Goal: Obtain resource: Obtain resource

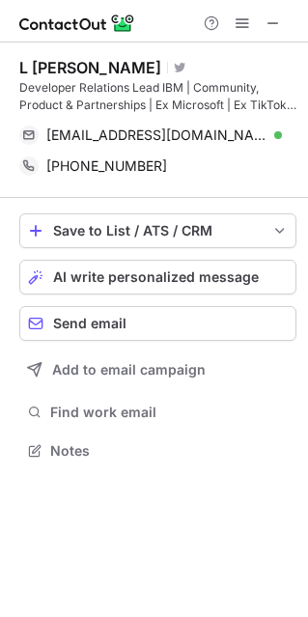
scroll to position [437, 308]
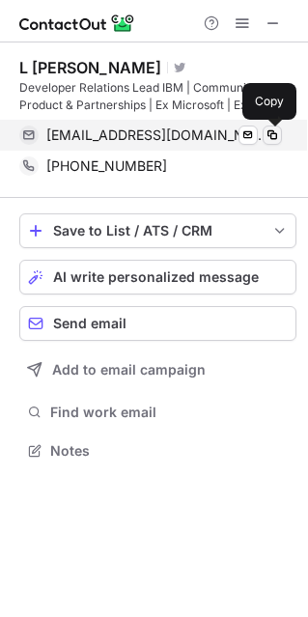
click at [270, 135] on span at bounding box center [272, 135] width 15 height 15
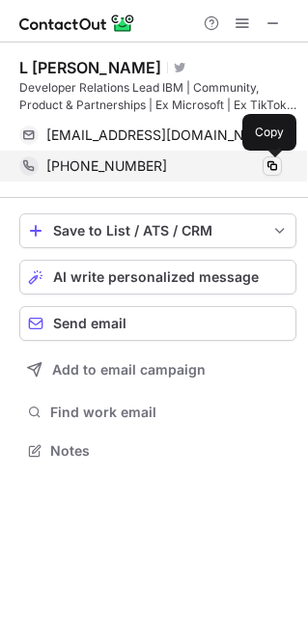
click at [272, 166] on span at bounding box center [272, 165] width 15 height 15
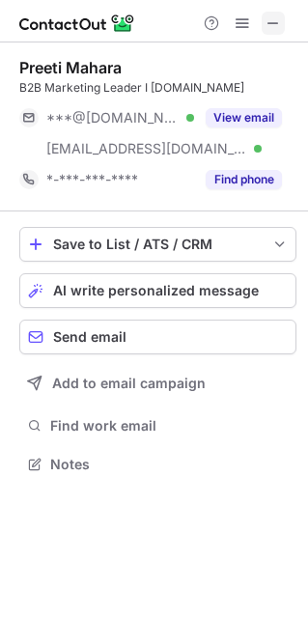
scroll to position [450, 308]
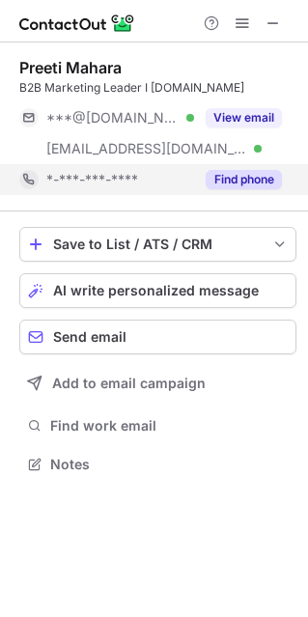
click at [251, 186] on button "Find phone" at bounding box center [244, 179] width 76 height 19
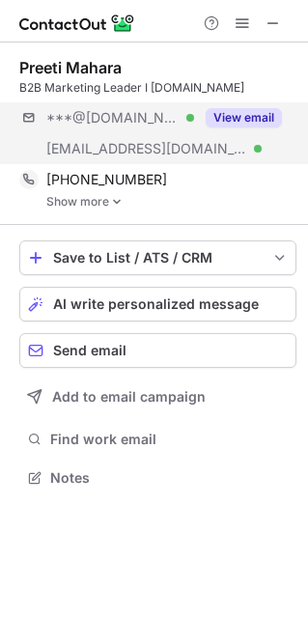
scroll to position [464, 308]
click at [256, 118] on button "View email" at bounding box center [244, 117] width 76 height 19
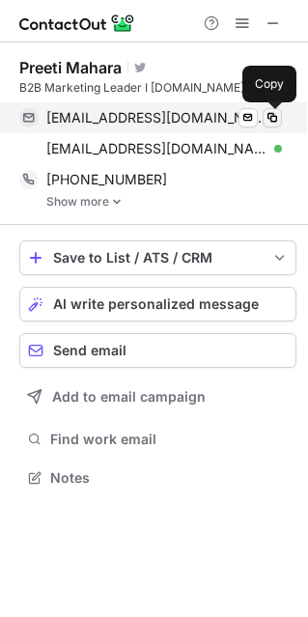
click at [273, 118] on span at bounding box center [272, 117] width 15 height 15
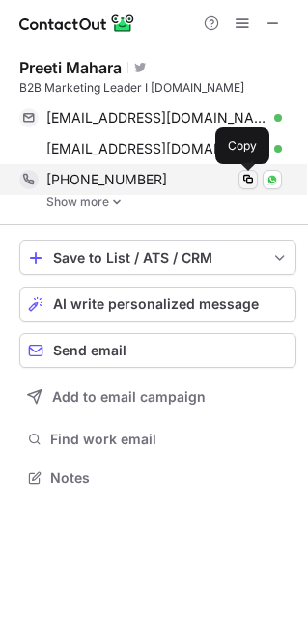
click at [249, 187] on button at bounding box center [248, 179] width 19 height 19
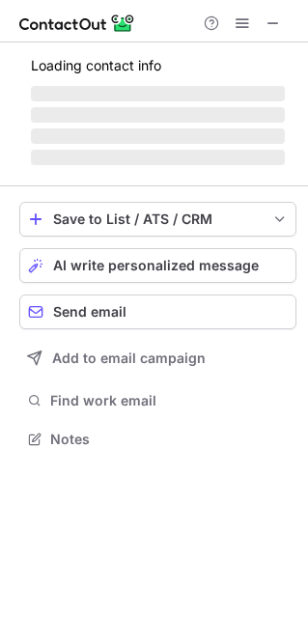
scroll to position [468, 308]
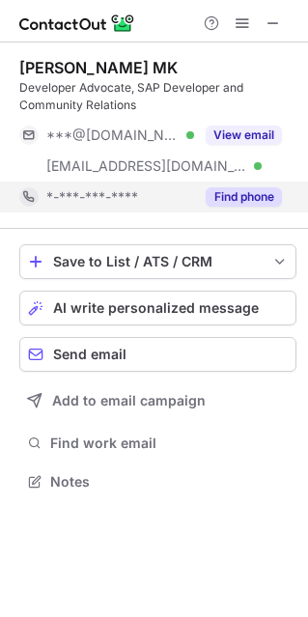
click at [237, 195] on button "Find phone" at bounding box center [244, 196] width 76 height 19
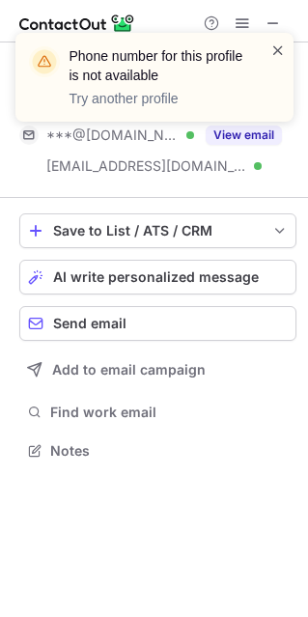
scroll to position [437, 308]
click at [279, 45] on span at bounding box center [277, 50] width 15 height 19
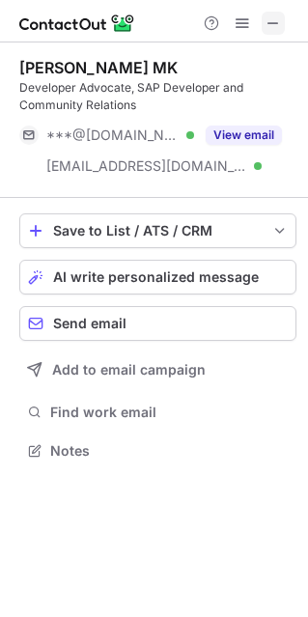
click at [263, 23] on button at bounding box center [273, 23] width 23 height 23
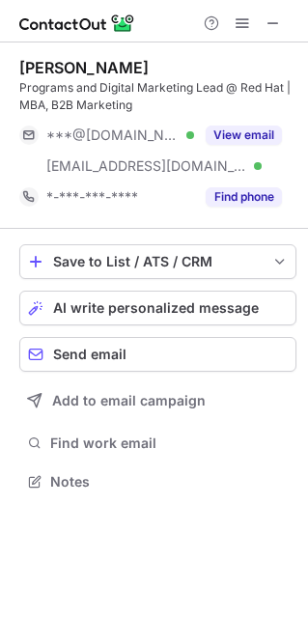
scroll to position [468, 308]
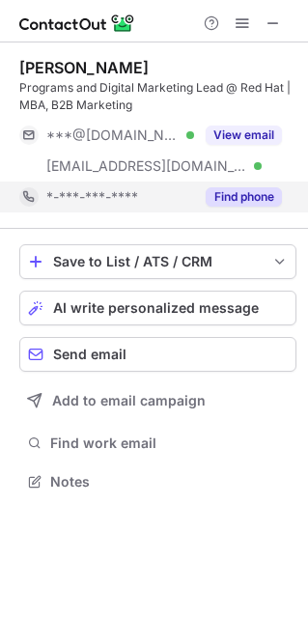
click at [250, 195] on button "Find phone" at bounding box center [244, 196] width 76 height 19
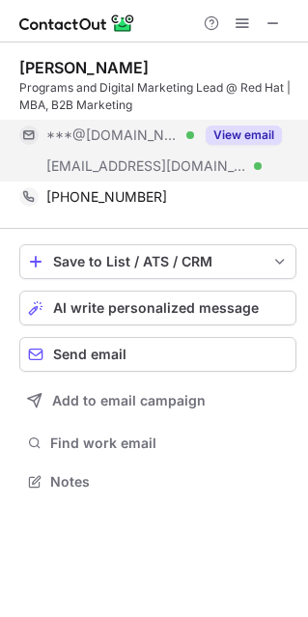
click at [251, 142] on button "View email" at bounding box center [244, 135] width 76 height 19
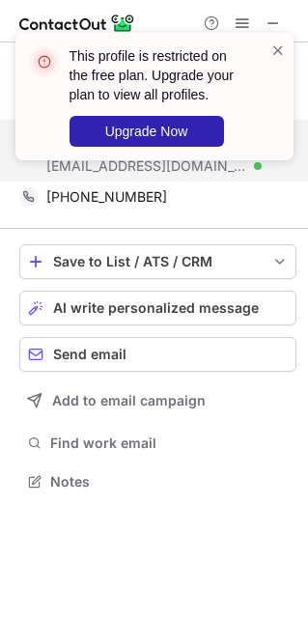
click at [286, 43] on div "This profile is restricted on the free plan. Upgrade your plan to view all prof…" at bounding box center [154, 97] width 278 height 128
click at [280, 48] on span at bounding box center [277, 50] width 15 height 19
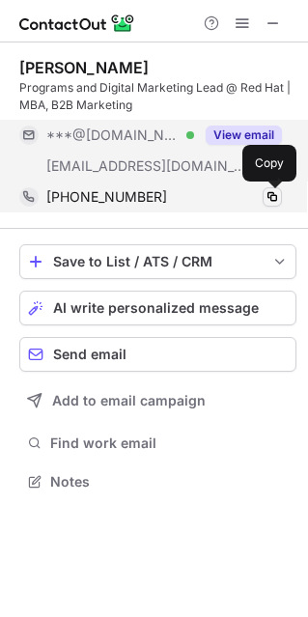
click at [275, 197] on span at bounding box center [272, 196] width 15 height 15
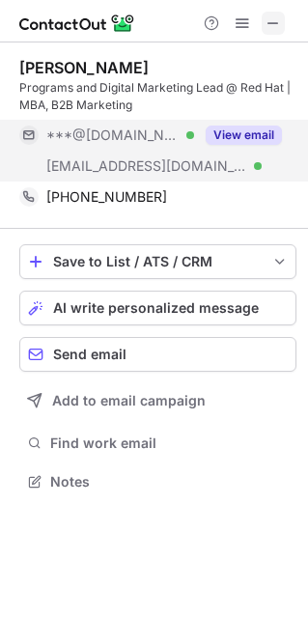
click at [275, 20] on span at bounding box center [273, 22] width 15 height 15
click at [277, 31] on span at bounding box center [273, 22] width 15 height 15
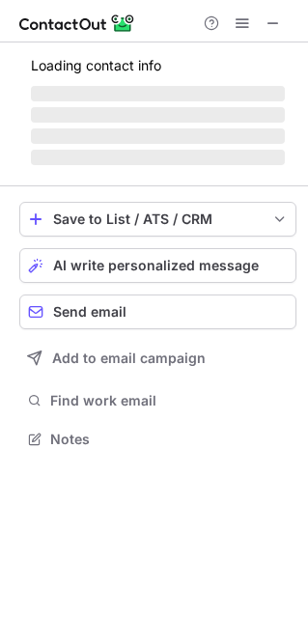
scroll to position [437, 308]
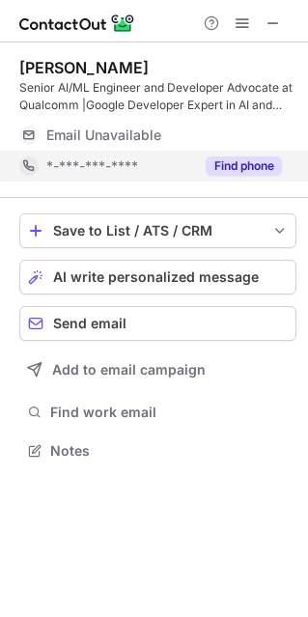
click at [241, 175] on button "Find phone" at bounding box center [244, 165] width 76 height 19
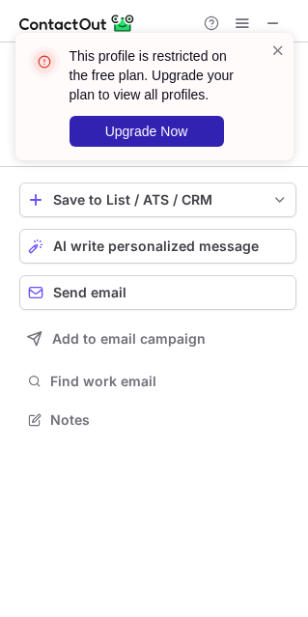
scroll to position [406, 308]
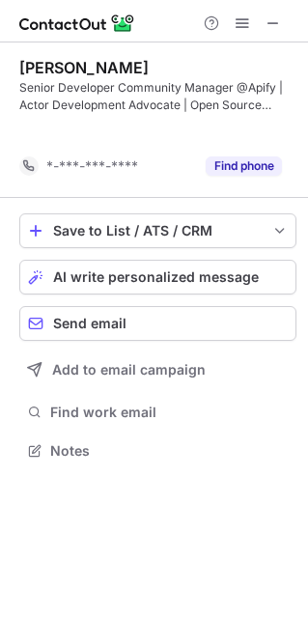
scroll to position [406, 308]
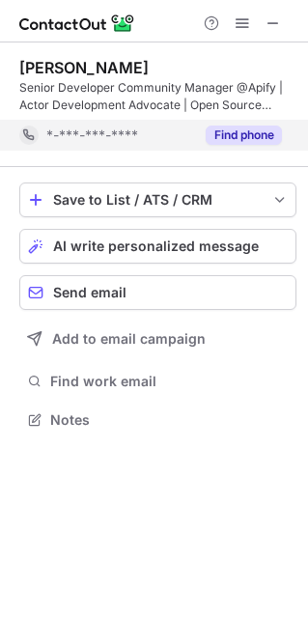
click at [228, 145] on div "Find phone" at bounding box center [238, 135] width 88 height 31
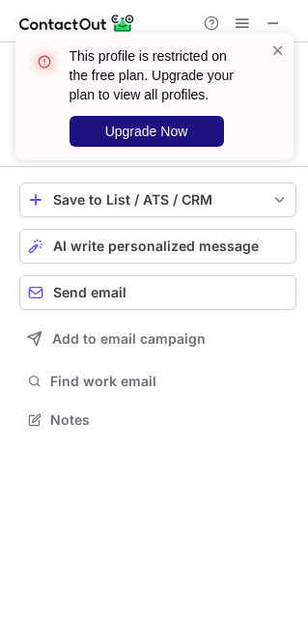
click at [183, 142] on button "Upgrade Now" at bounding box center [147, 131] width 155 height 31
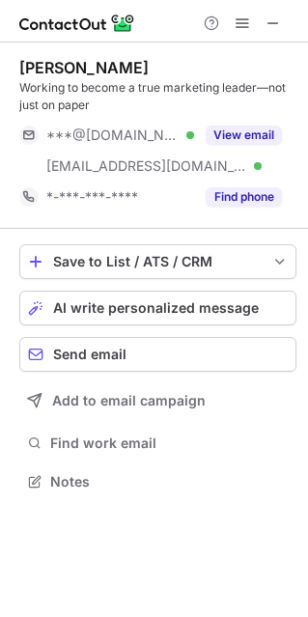
scroll to position [468, 308]
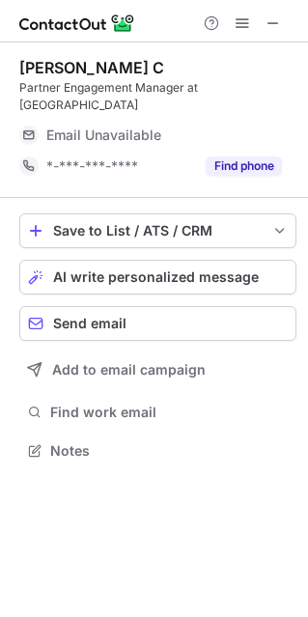
scroll to position [419, 308]
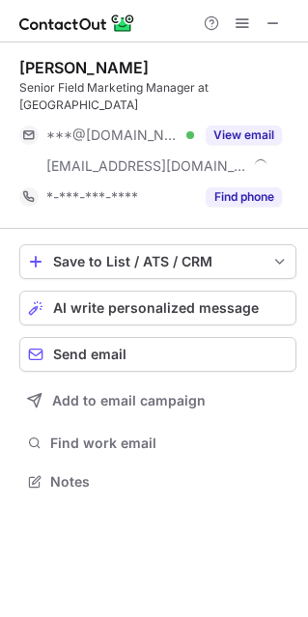
scroll to position [450, 308]
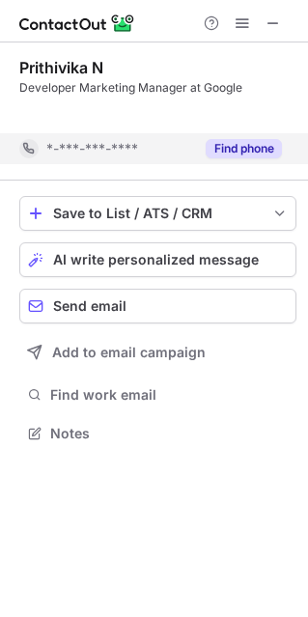
scroll to position [388, 308]
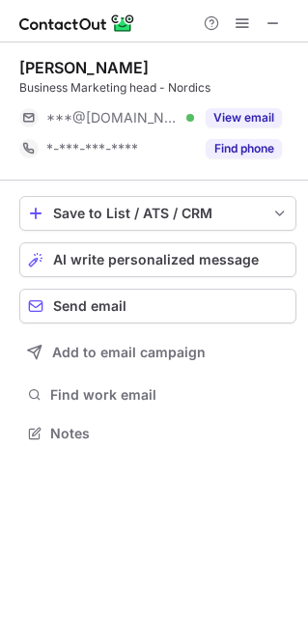
scroll to position [10, 10]
